Goal: Navigation & Orientation: Find specific page/section

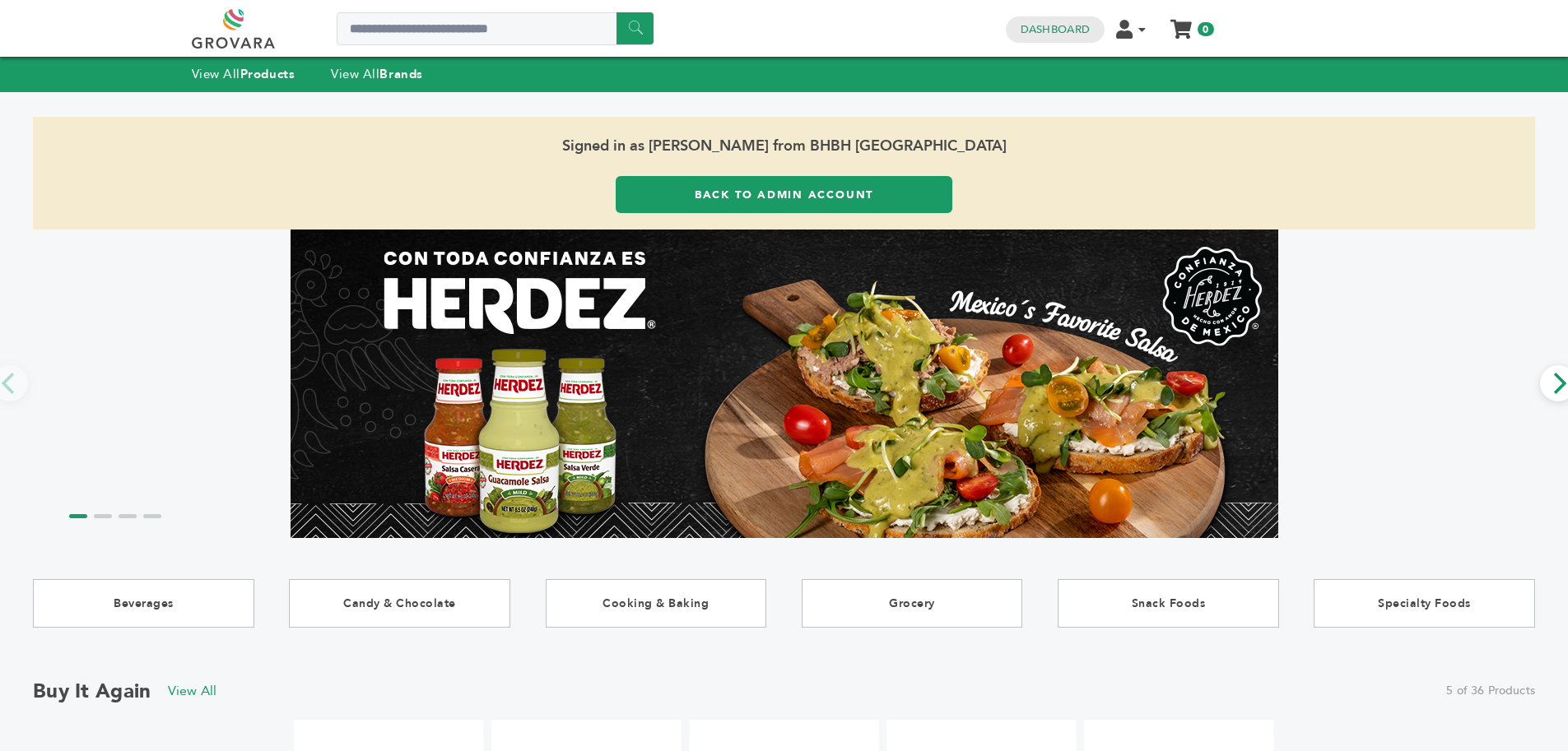
click at [1039, 20] on h4 "Dashboard" at bounding box center [1055, 30] width 98 height 26
click at [1044, 25] on link "Dashboard" at bounding box center [1055, 30] width 69 height 15
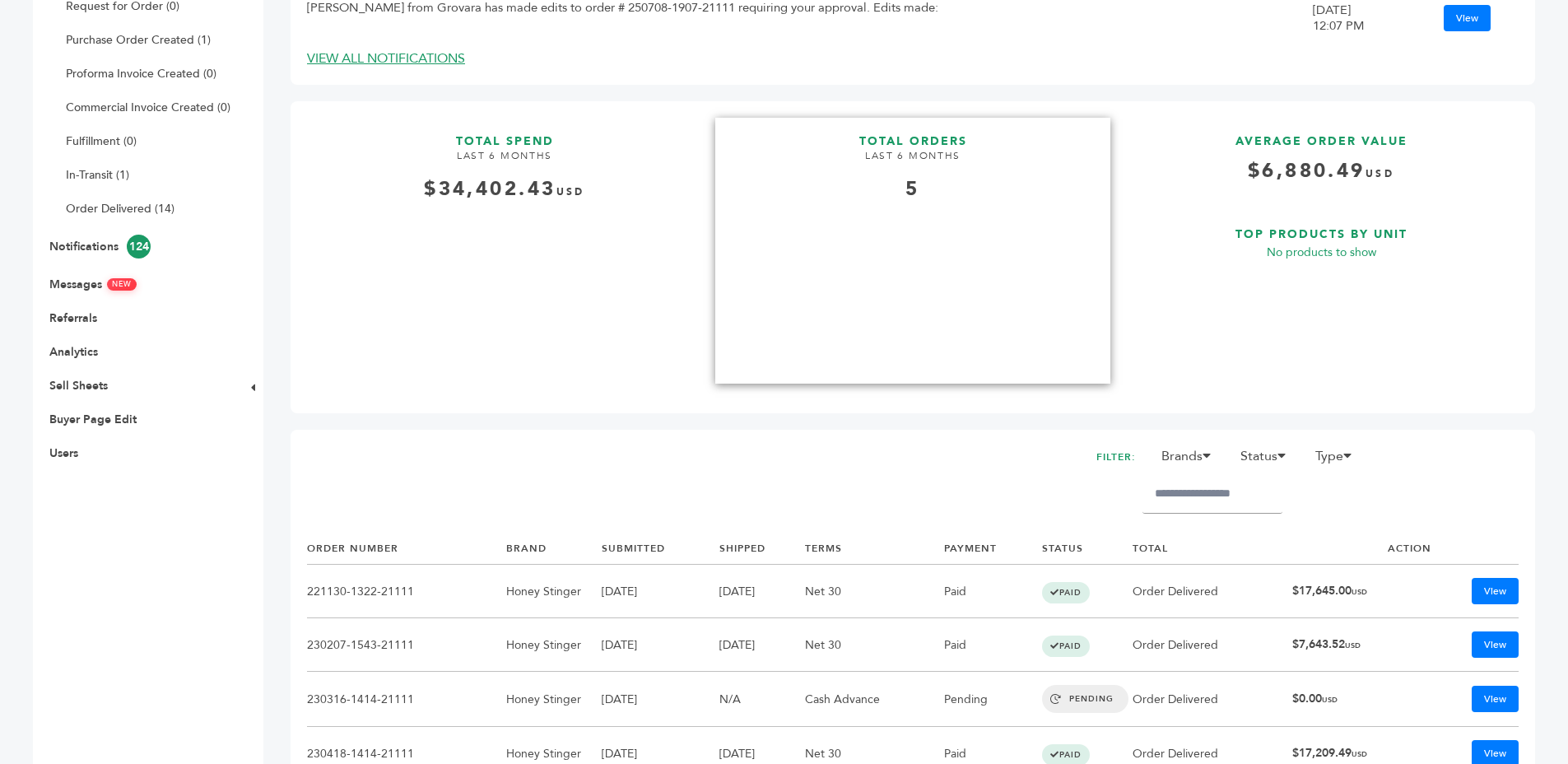
scroll to position [387, 0]
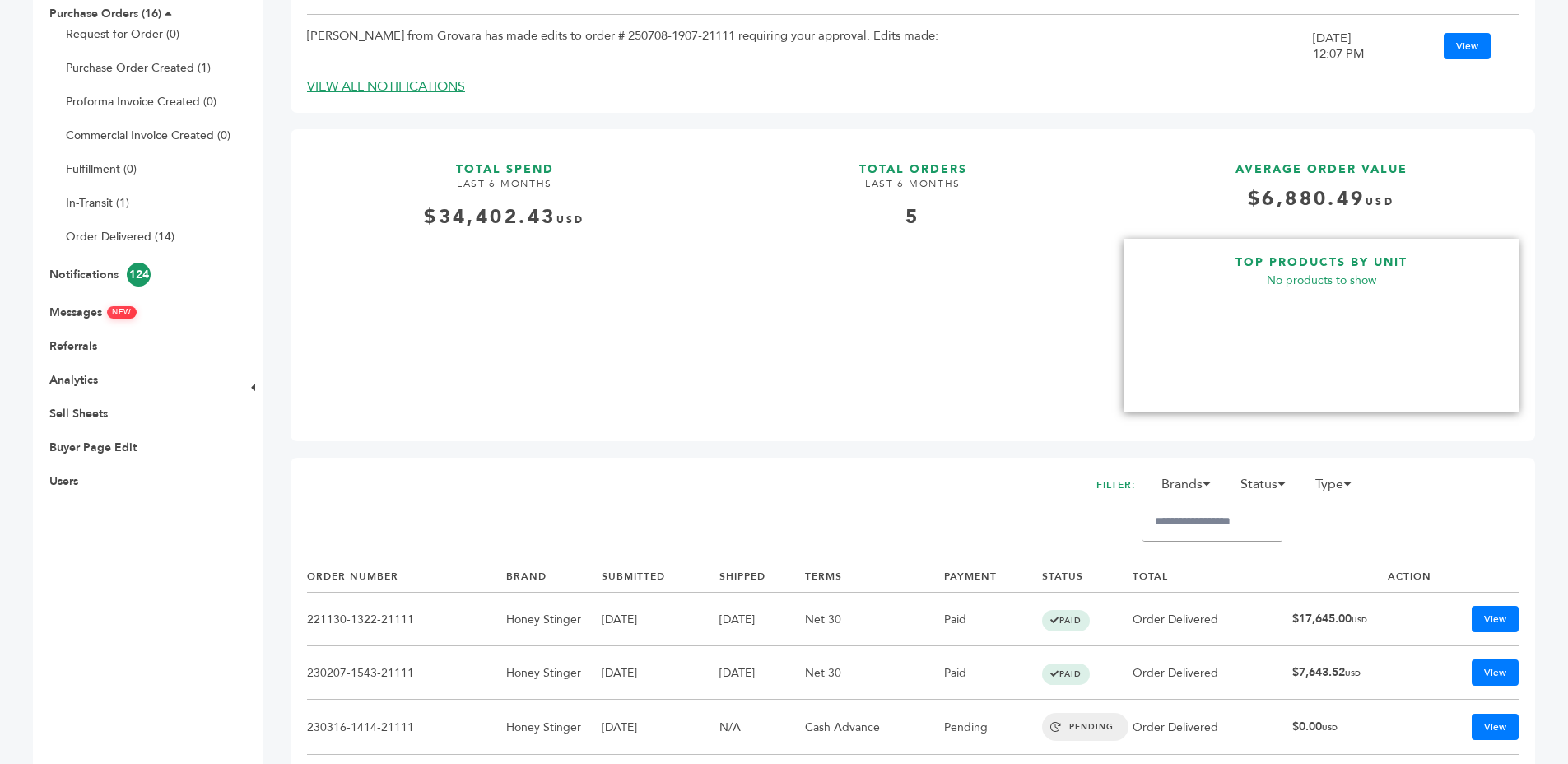
click at [1286, 278] on p "No products to show" at bounding box center [1320, 281] width 395 height 20
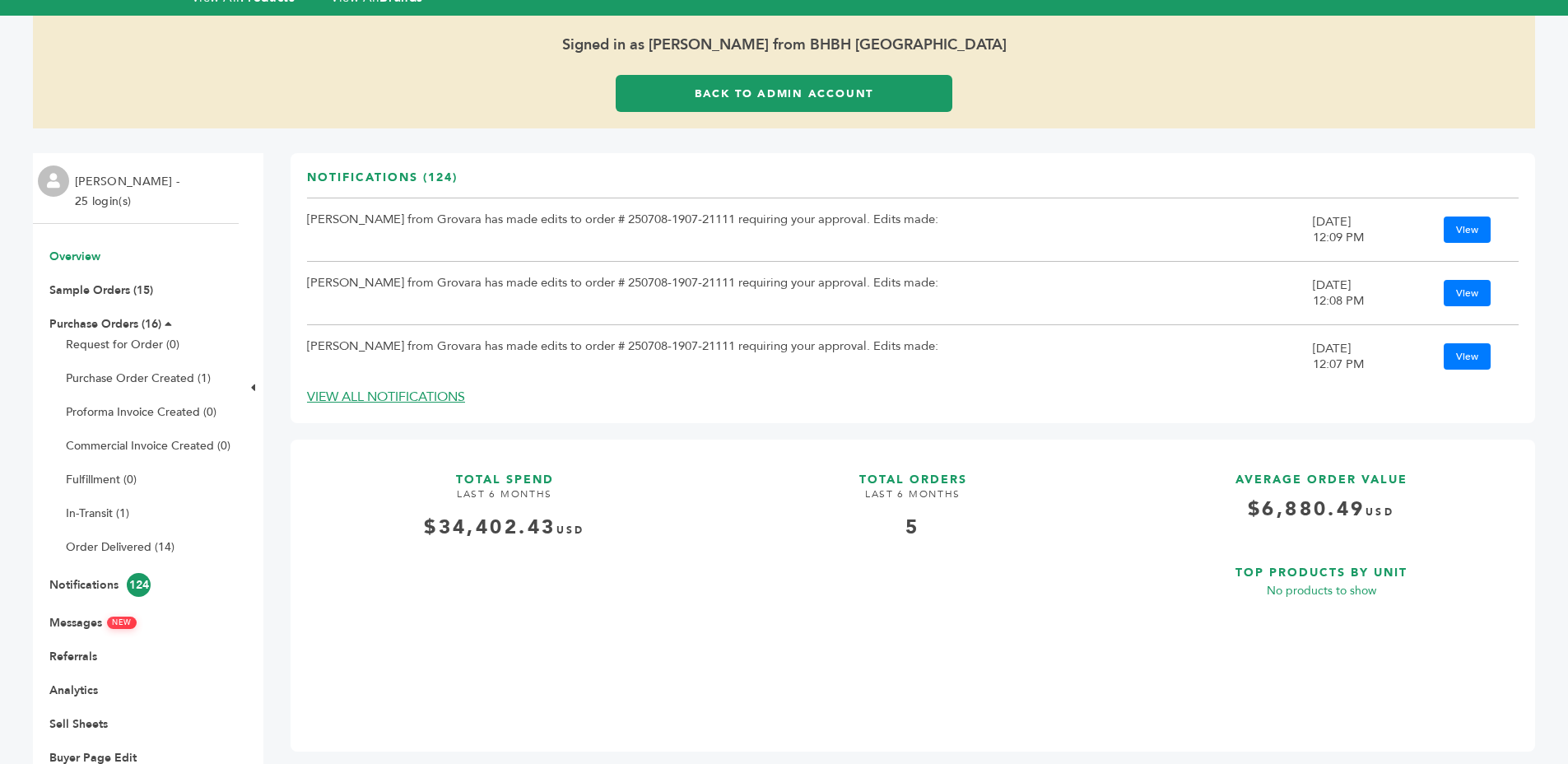
scroll to position [135, 0]
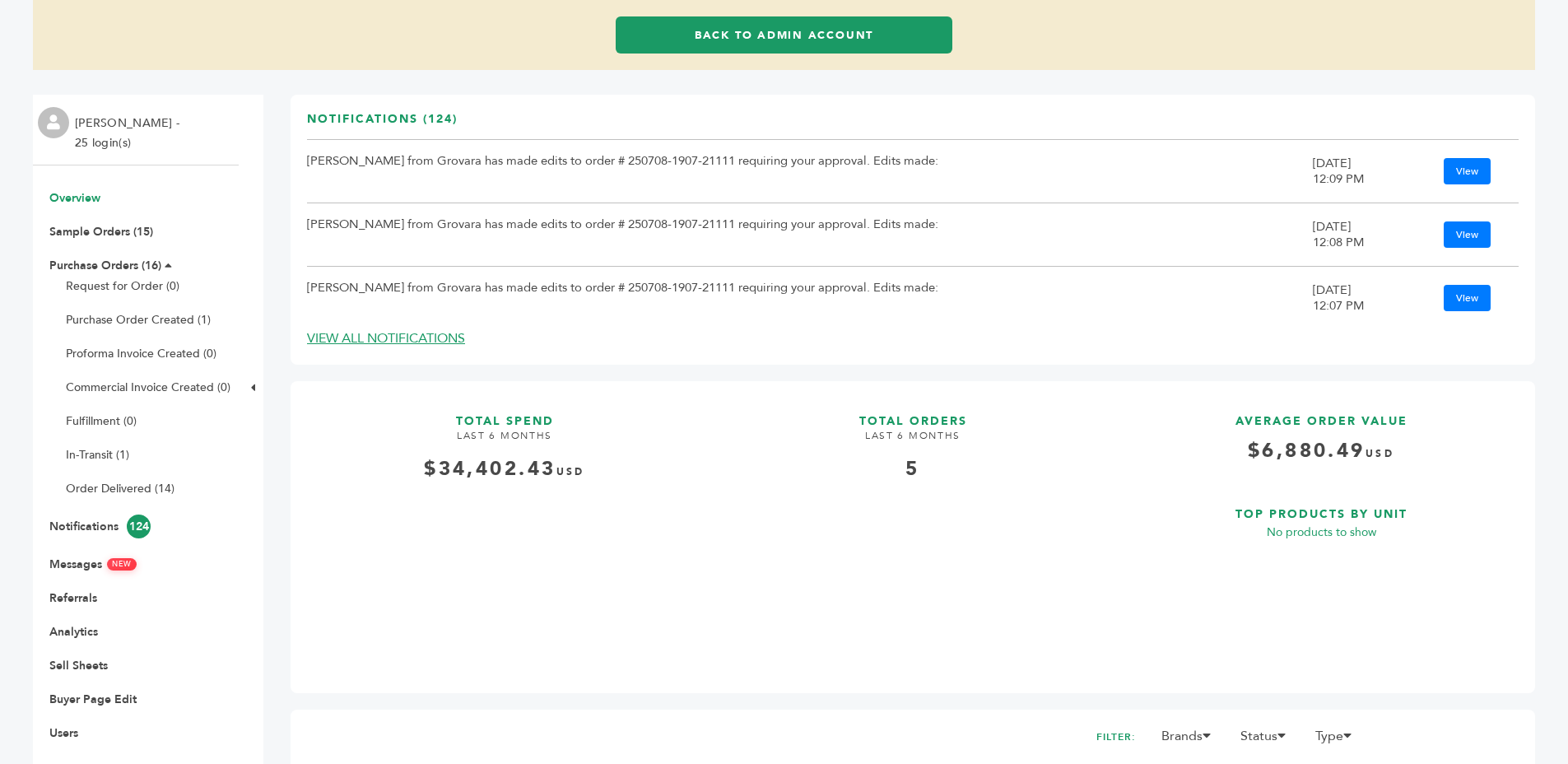
click at [821, 42] on link "Back to Admin Account" at bounding box center [784, 35] width 336 height 37
